Goal: Task Accomplishment & Management: Manage account settings

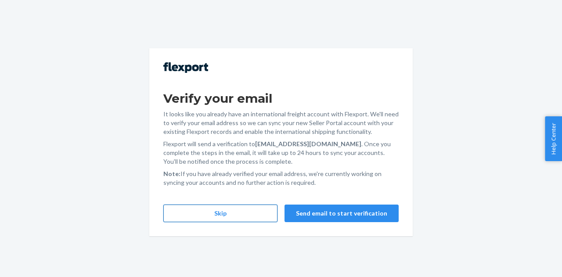
click at [166, 213] on button "Skip" at bounding box center [220, 214] width 114 height 18
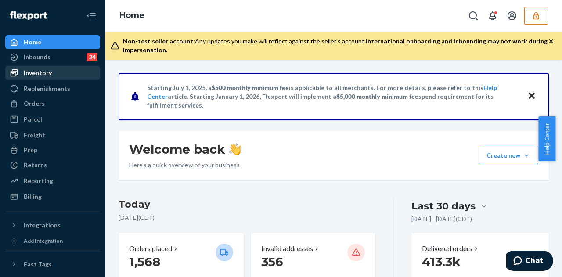
click at [39, 70] on div "Inventory" at bounding box center [38, 73] width 28 height 9
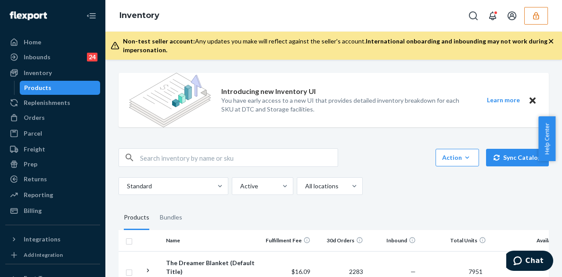
click at [533, 17] on icon "button" at bounding box center [536, 15] width 6 height 7
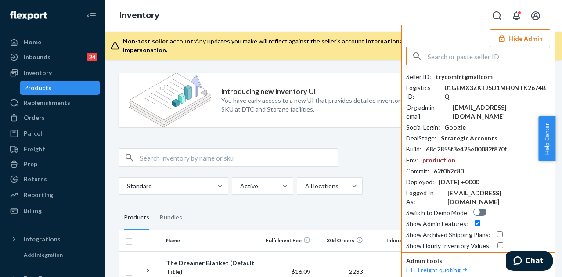
click at [459, 55] on input "text" at bounding box center [489, 56] width 122 height 18
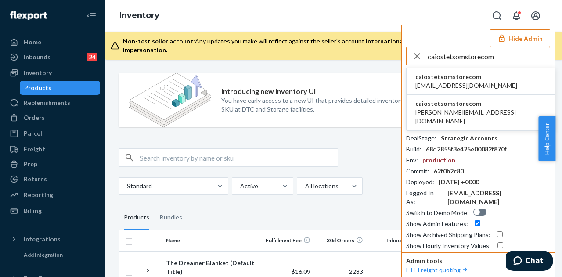
type input "caiostetsomstorecom"
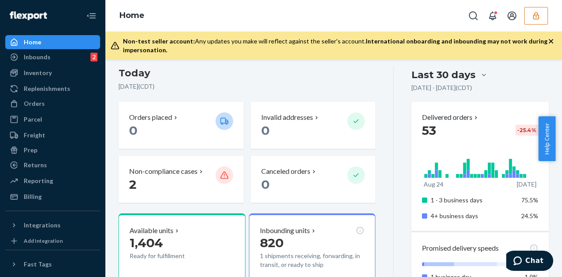
scroll to position [176, 0]
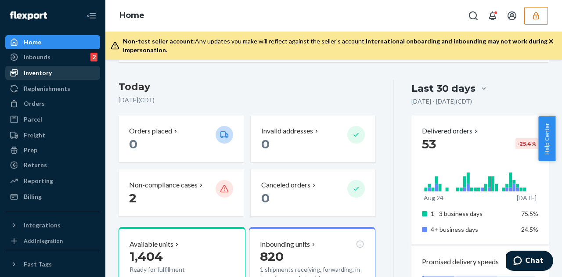
click at [71, 77] on div "Inventory" at bounding box center [52, 73] width 93 height 12
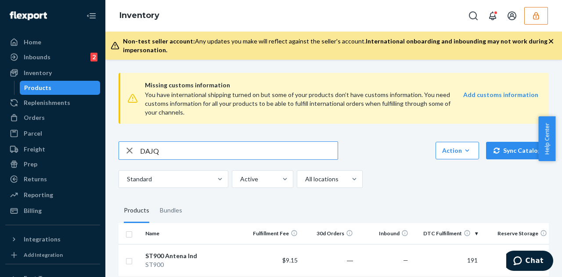
type input "DAJQ"
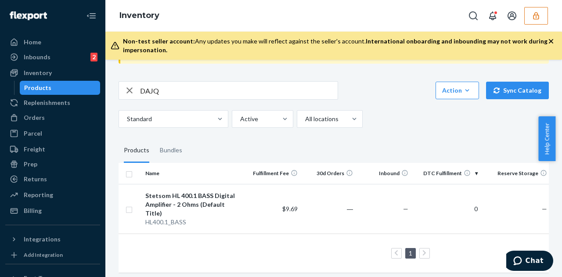
scroll to position [61, 0]
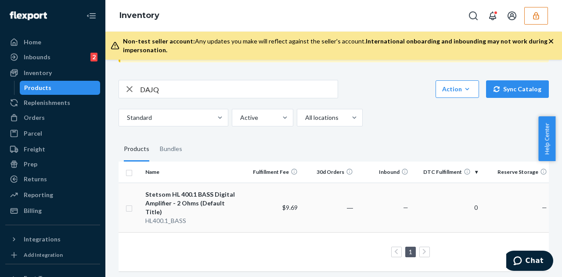
click at [246, 196] on td "$9.69" at bounding box center [273, 208] width 55 height 50
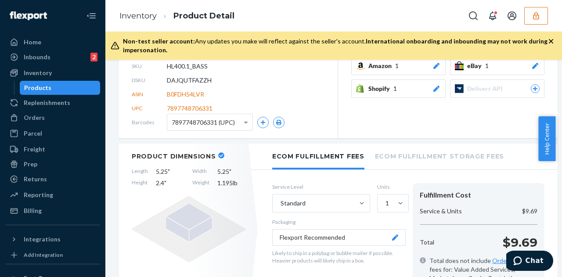
scroll to position [88, 0]
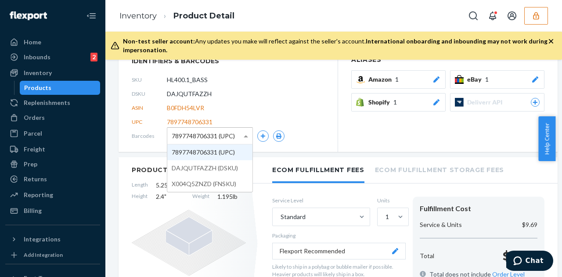
click at [219, 134] on span "7897748706331 (UPC)" at bounding box center [203, 136] width 63 height 15
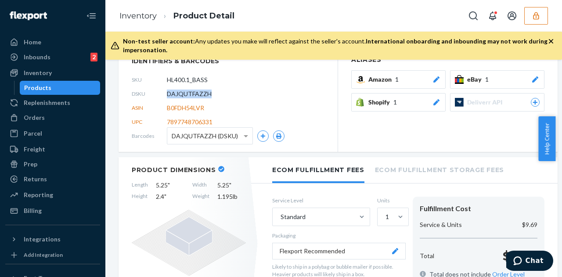
drag, startPoint x: 214, startPoint y: 92, endPoint x: 162, endPoint y: 93, distance: 52.3
click at [162, 93] on div "DSKU DAJQUTFAZZH" at bounding box center [228, 94] width 193 height 14
copy div "DAJQUTFAZZH"
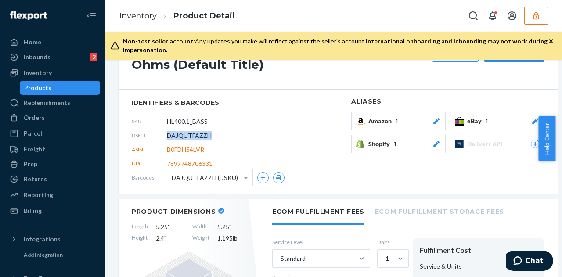
scroll to position [0, 0]
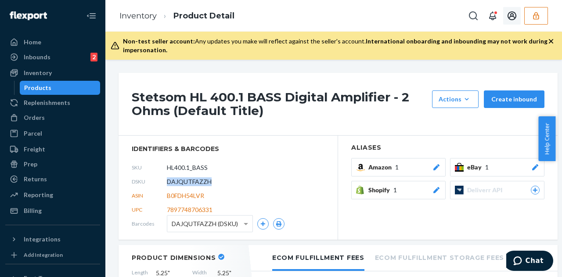
drag, startPoint x: 540, startPoint y: 11, endPoint x: 534, endPoint y: 16, distance: 7.9
click at [540, 11] on icon "button" at bounding box center [536, 15] width 9 height 9
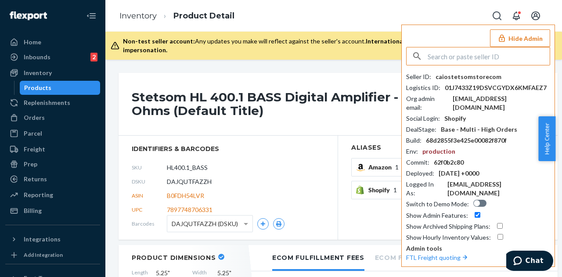
click at [466, 54] on input "text" at bounding box center [489, 56] width 122 height 18
click at [459, 57] on input "text" at bounding box center [489, 56] width 122 height 18
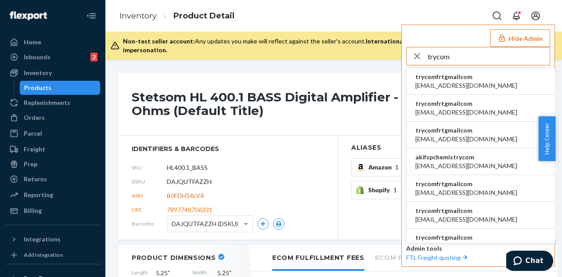
type input "trycom"
click at [451, 79] on span "trycomfrtgmailcom" at bounding box center [466, 76] width 102 height 9
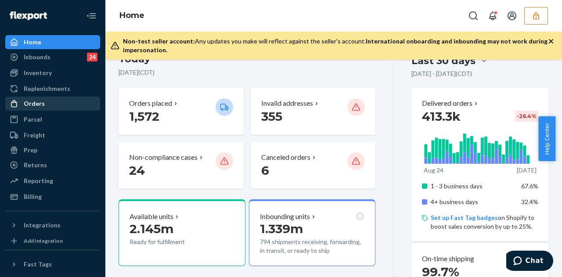
scroll to position [132, 0]
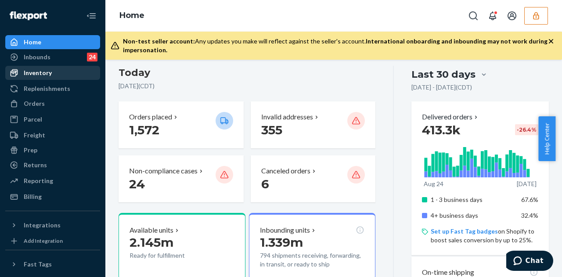
click at [56, 79] on link "Inventory" at bounding box center [52, 73] width 95 height 14
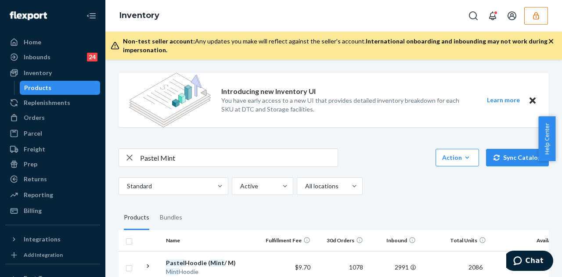
click at [161, 157] on input "Pastel Mint" at bounding box center [239, 158] width 198 height 18
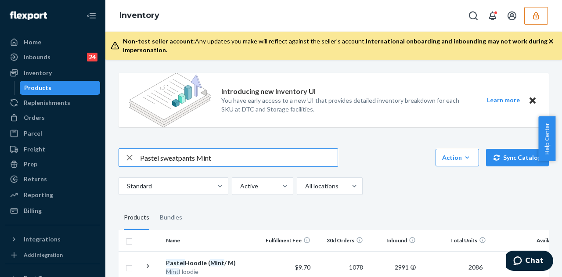
type input "Pastel sweatpants Mint"
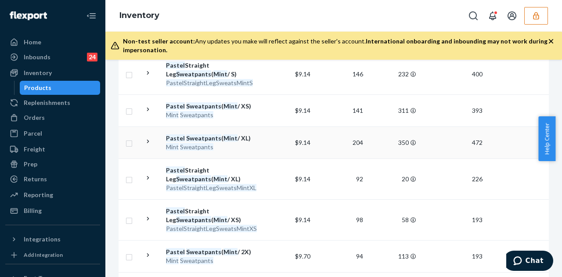
scroll to position [615, 0]
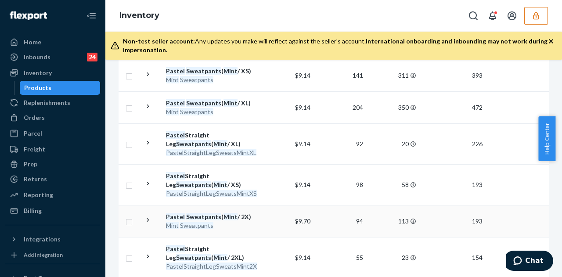
click at [264, 205] on td "$9.70" at bounding box center [287, 221] width 53 height 32
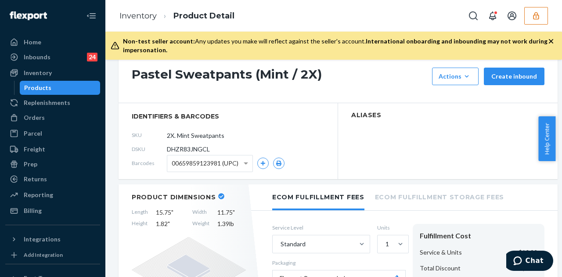
scroll to position [44, 0]
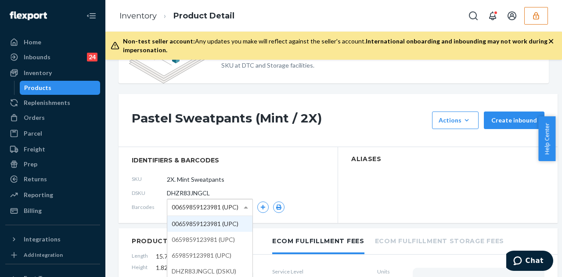
click at [238, 203] on span "00659859123981 (UPC)" at bounding box center [205, 207] width 67 height 15
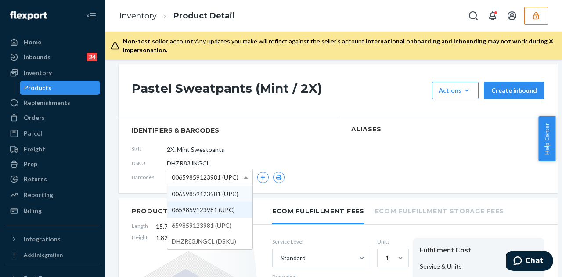
scroll to position [88, 0]
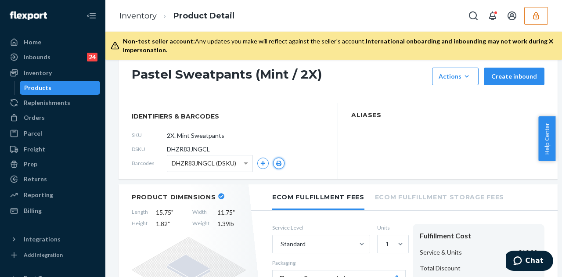
click at [274, 163] on button "button" at bounding box center [278, 163] width 11 height 11
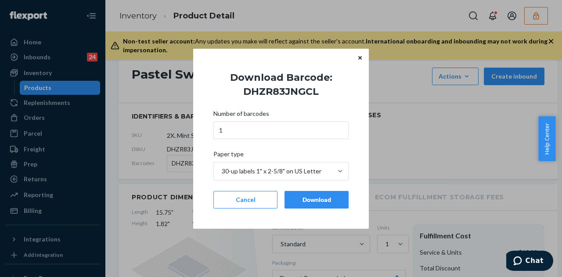
click at [307, 200] on div "Download" at bounding box center [316, 199] width 49 height 9
